Goal: Information Seeking & Learning: Learn about a topic

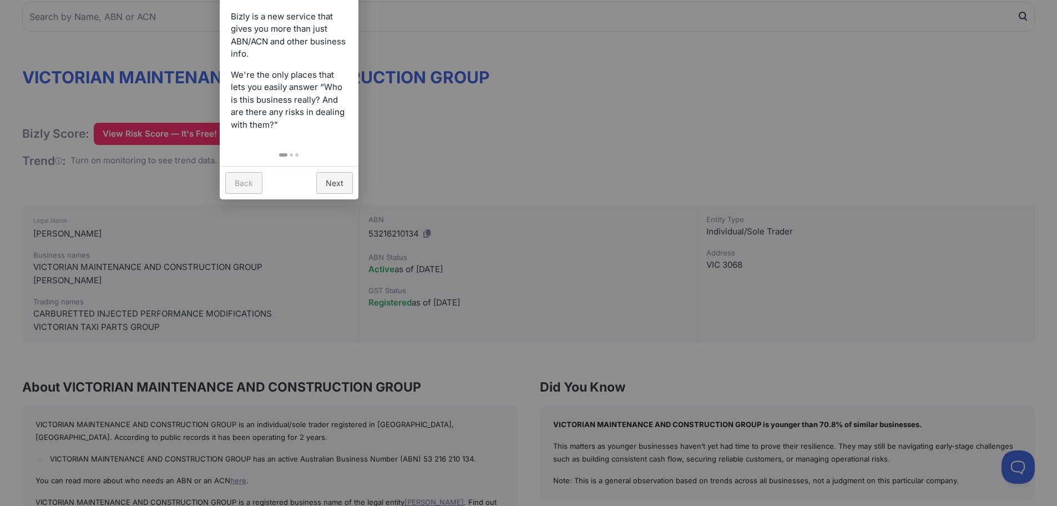
scroll to position [111, 0]
click at [339, 180] on link "Next" at bounding box center [334, 184] width 37 height 22
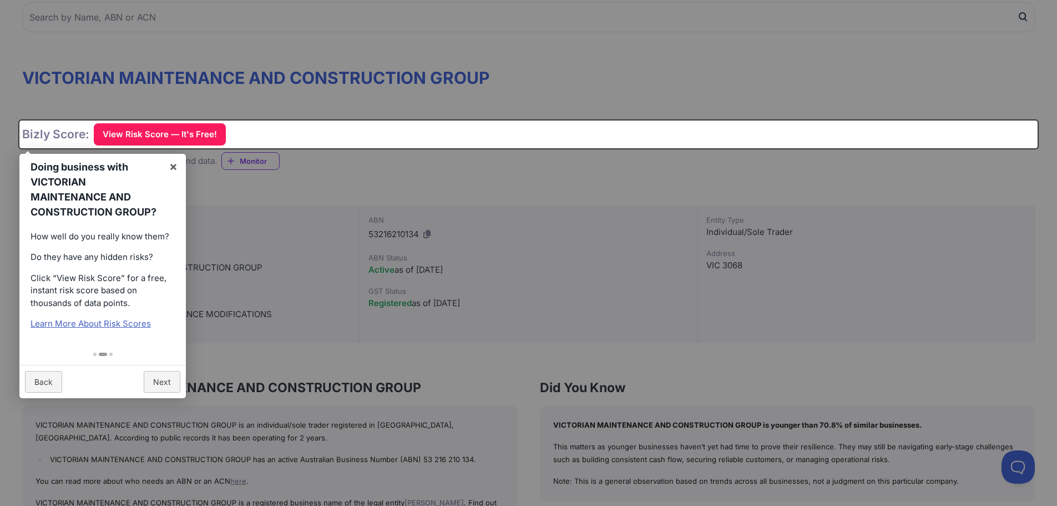
click at [678, 62] on div at bounding box center [528, 253] width 1057 height 506
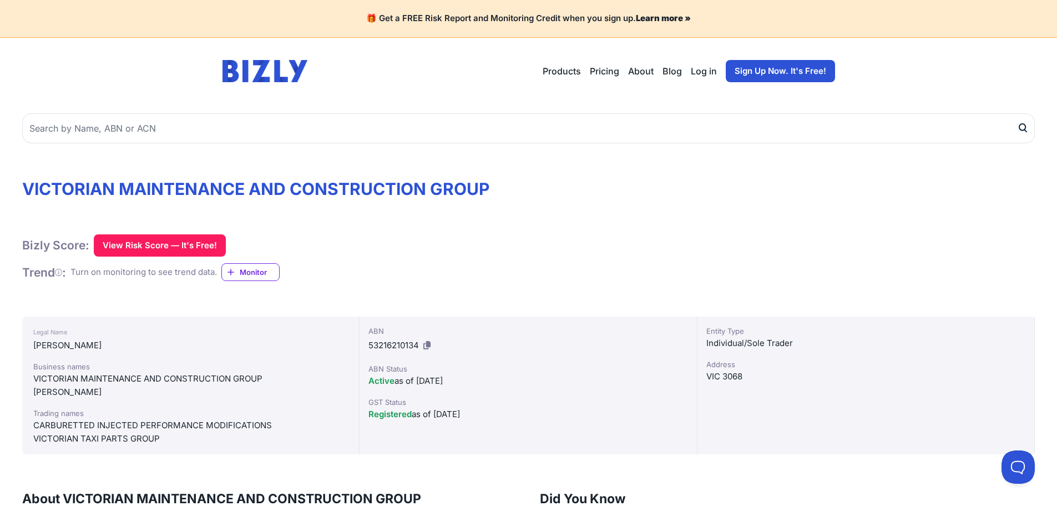
scroll to position [55, 0]
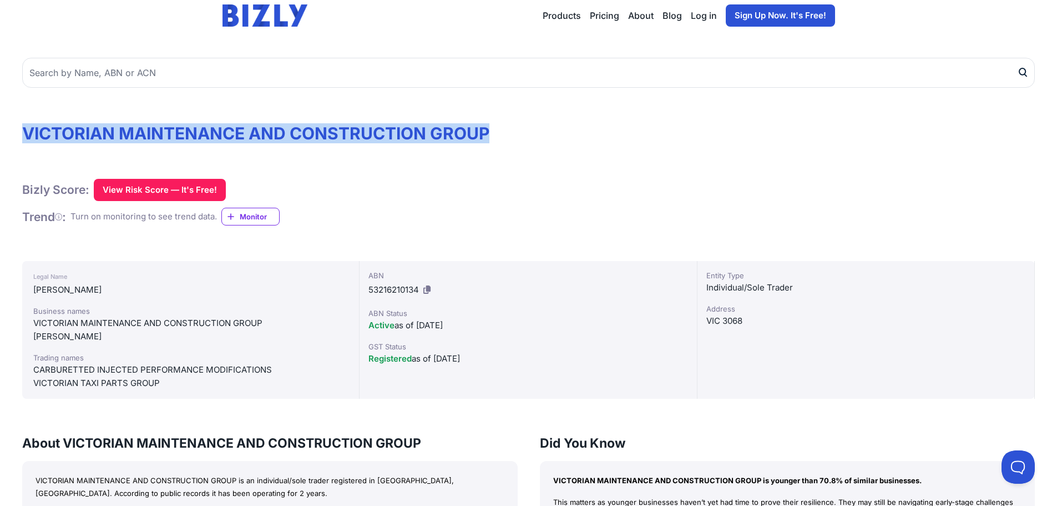
drag, startPoint x: 517, startPoint y: 131, endPoint x: -29, endPoint y: 130, distance: 546.1
copy h1 "VICTORIAN MAINTENANCE AND CONSTRUCTION GROUP"
click at [427, 288] on icon at bounding box center [426, 289] width 7 height 8
copy h1 "VICTORIAN MAINTENANCE AND CONSTRUCTION GROUP"
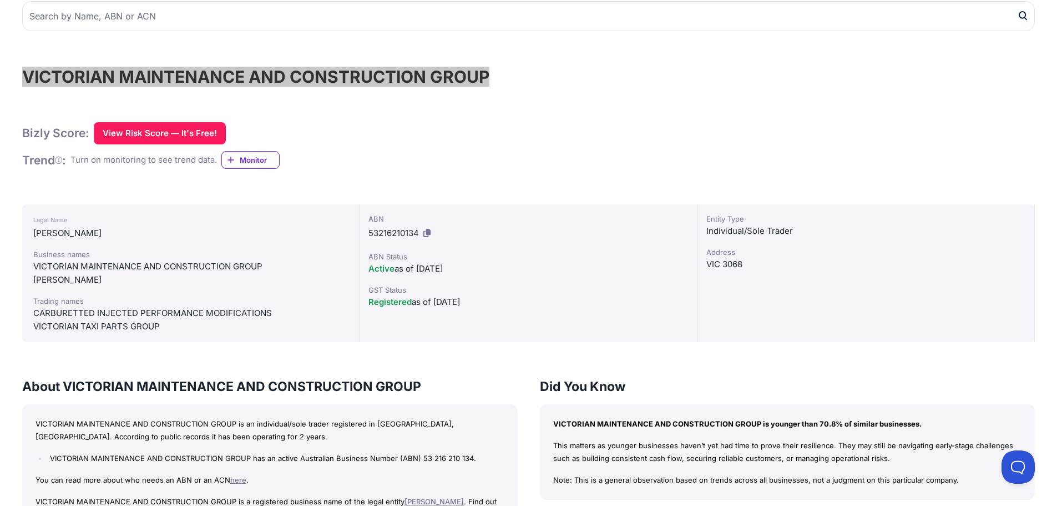
scroll to position [0, 0]
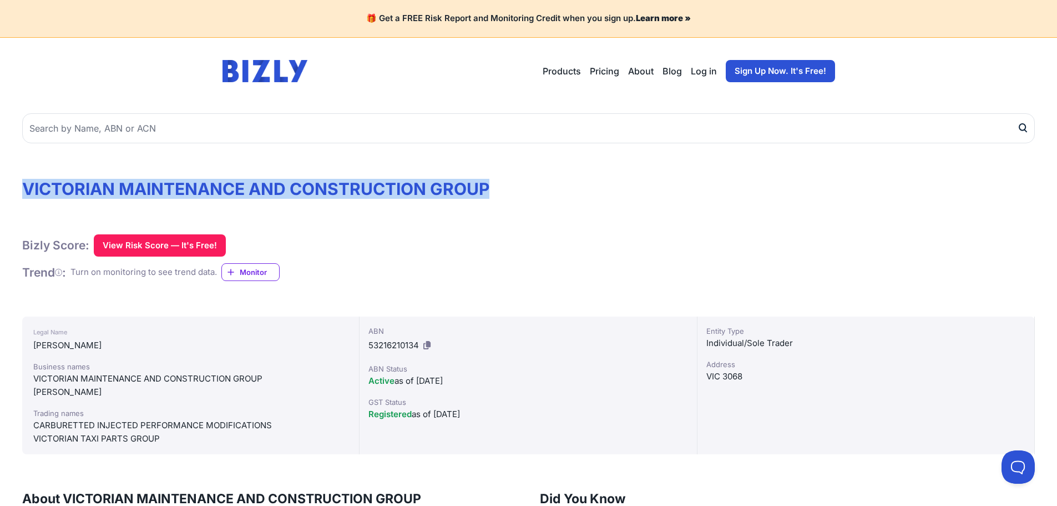
drag, startPoint x: 501, startPoint y: 186, endPoint x: 0, endPoint y: 188, distance: 501.1
copy h1 "VICTORIAN MAINTENANCE AND CONSTRUCTION GROUP"
